Goal: Task Accomplishment & Management: Complete application form

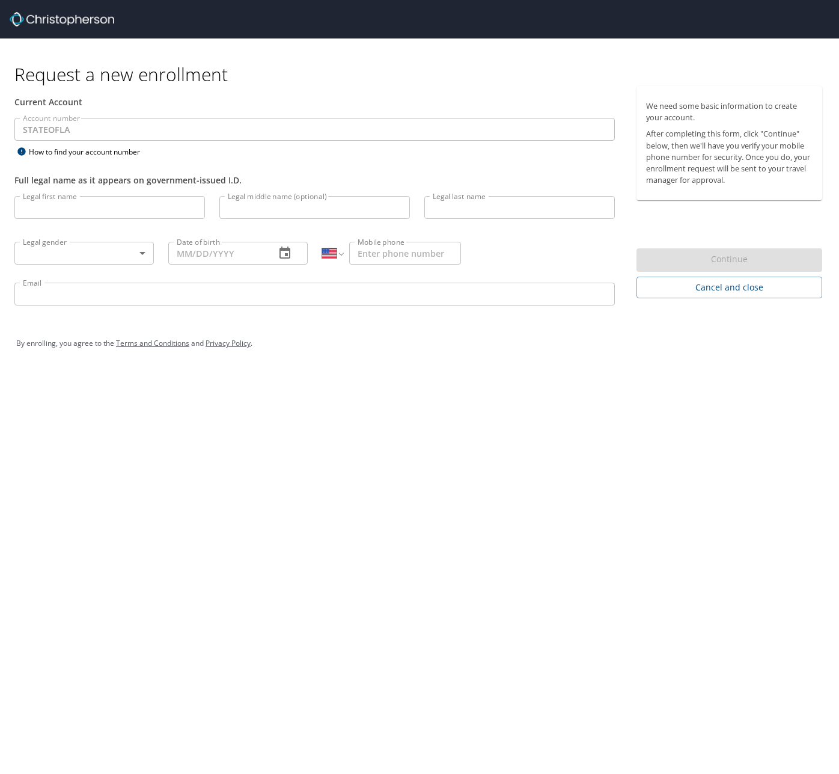
select select "US"
click at [164, 206] on input "Legal first name" at bounding box center [109, 207] width 191 height 23
type input "Lauren"
type input "[PERSON_NAME]"
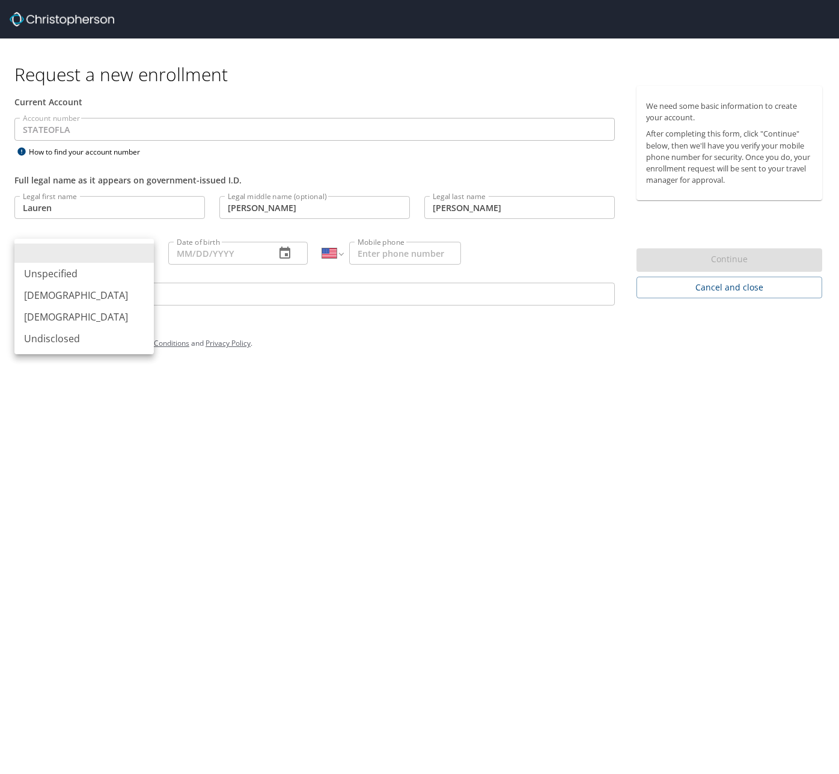
click at [103, 256] on body "Request a new enrollment Current Account Account number STATEOFLA Account numbe…" at bounding box center [419, 387] width 839 height 774
click at [57, 313] on li "[DEMOGRAPHIC_DATA]" at bounding box center [84, 317] width 140 height 22
type input "[DEMOGRAPHIC_DATA]"
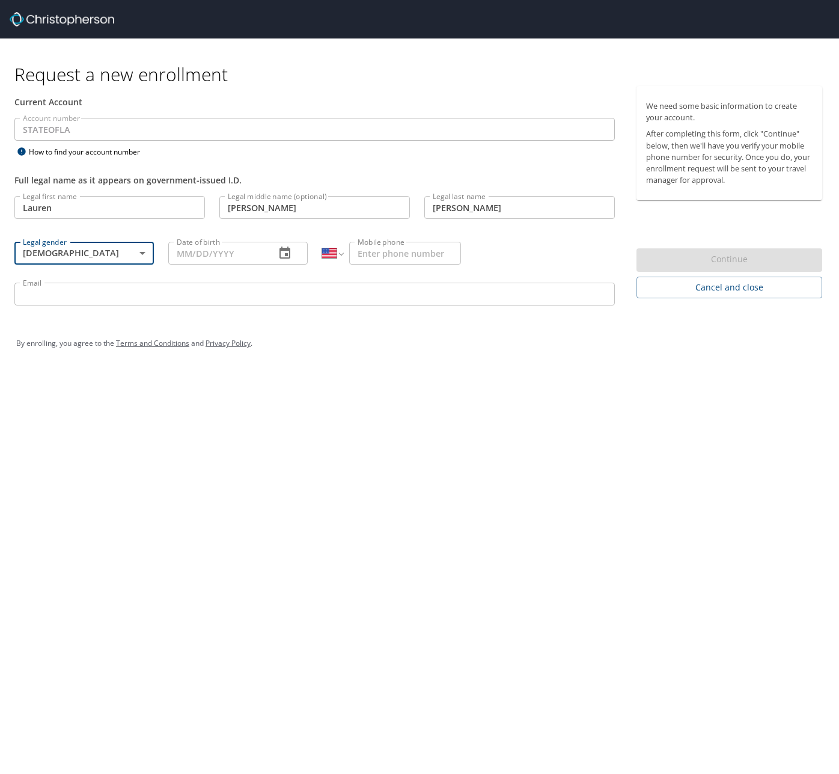
click at [204, 250] on input "Date of birth" at bounding box center [216, 253] width 97 height 23
type input "[DATE]"
type input "[PHONE_NUMBER]"
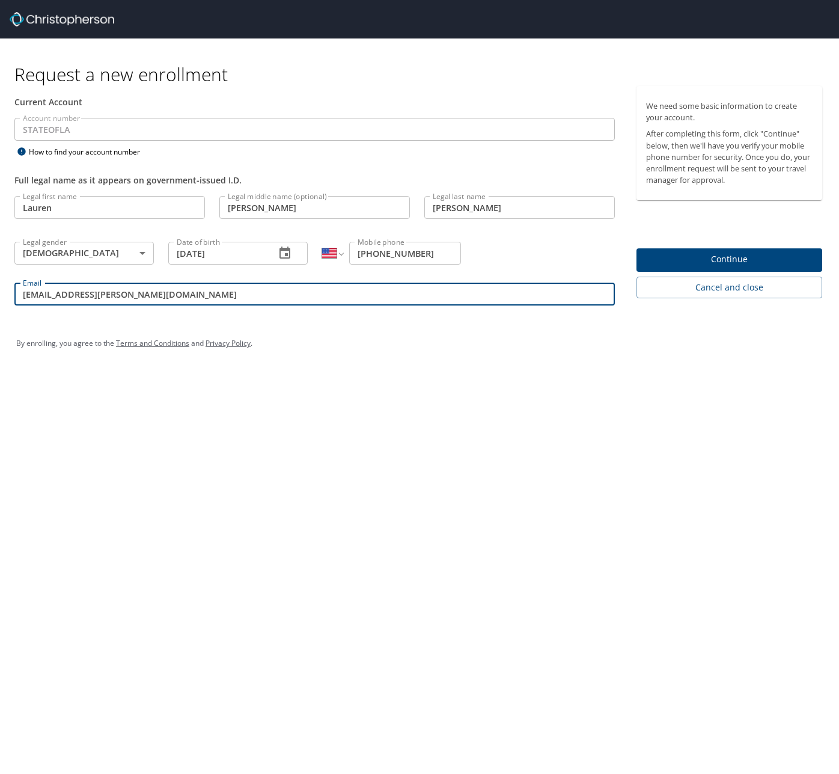
type input "[EMAIL_ADDRESS][PERSON_NAME][DOMAIN_NAME]"
click at [655, 262] on span "Continue" at bounding box center [729, 259] width 167 height 15
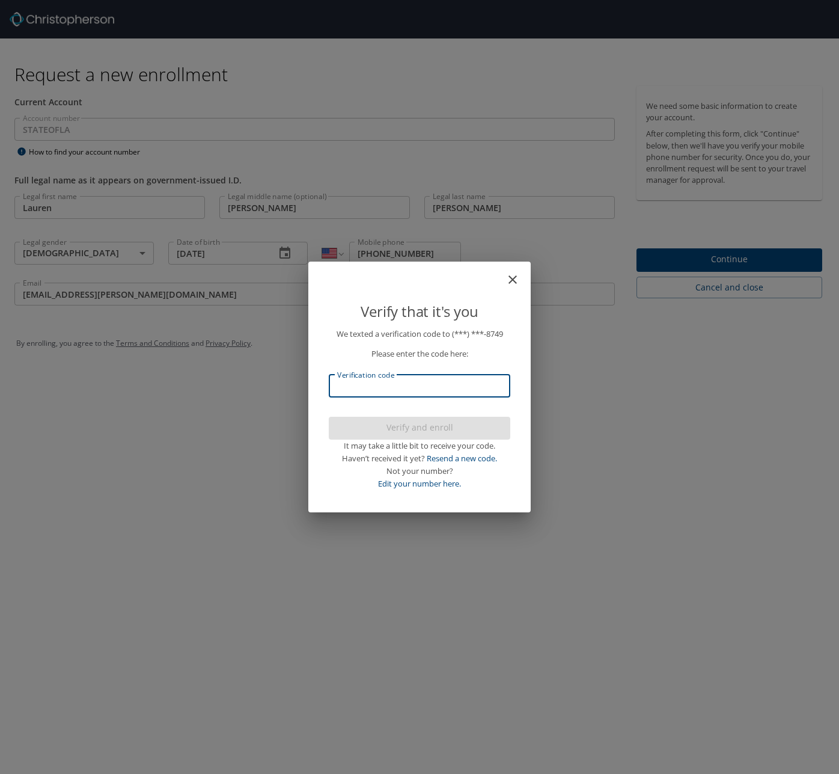
click at [468, 389] on input "Verification code" at bounding box center [420, 386] width 182 height 23
type input "482665"
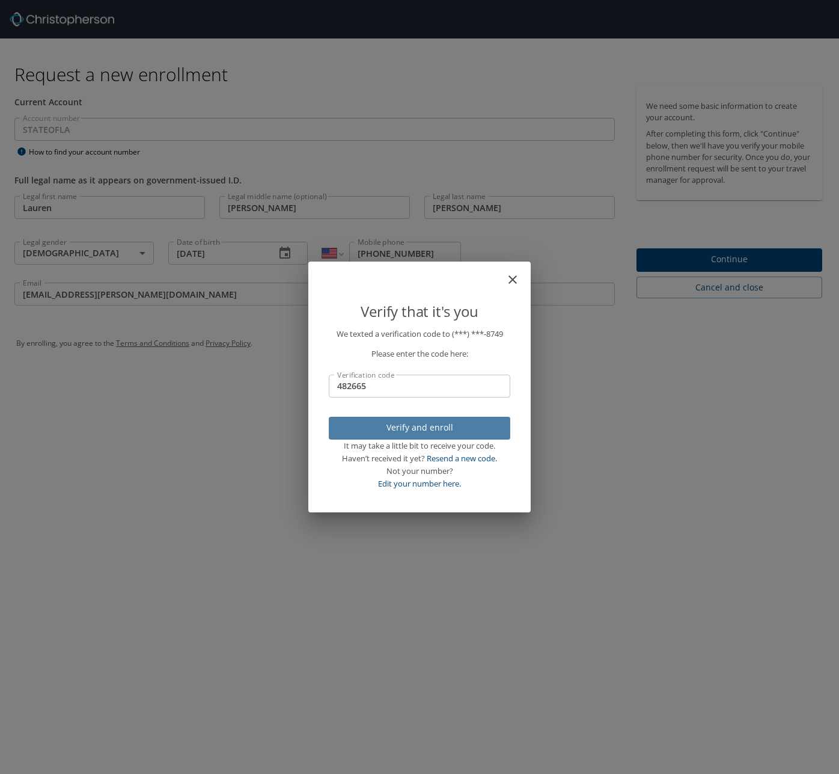
click at [458, 429] on span "Verify and enroll" at bounding box center [420, 427] width 162 height 15
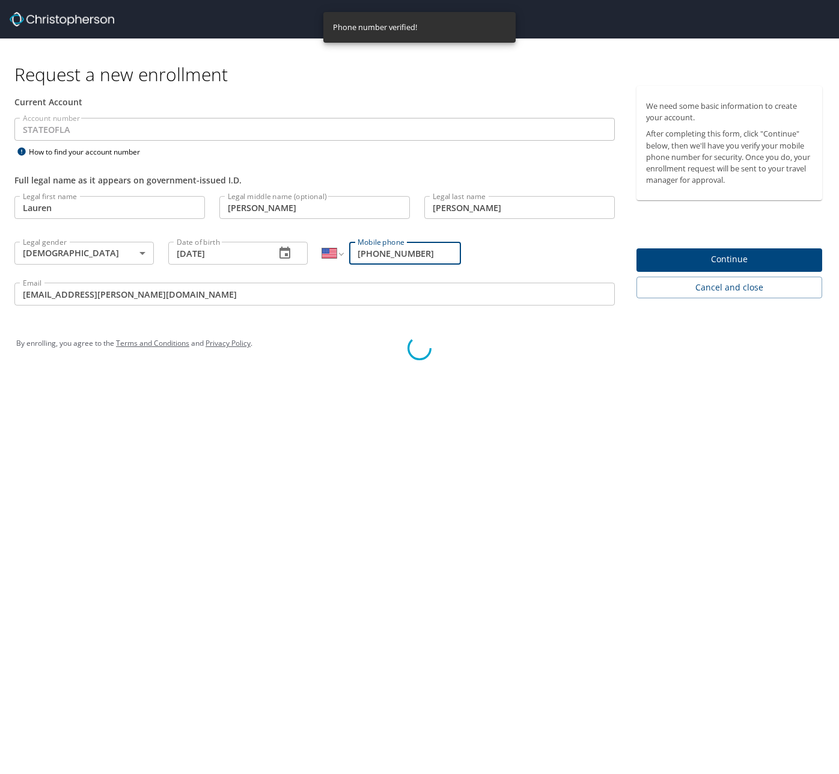
click at [680, 255] on div "Verify that it's you We texted a verification code to (***) ***- 8749 Please en…" at bounding box center [419, 387] width 839 height 774
click at [731, 236] on div "Verify that it's you We texted a verification code to (***) ***- 8749 Please en…" at bounding box center [419, 387] width 839 height 774
